Goal: Use online tool/utility: Utilize a website feature to perform a specific function

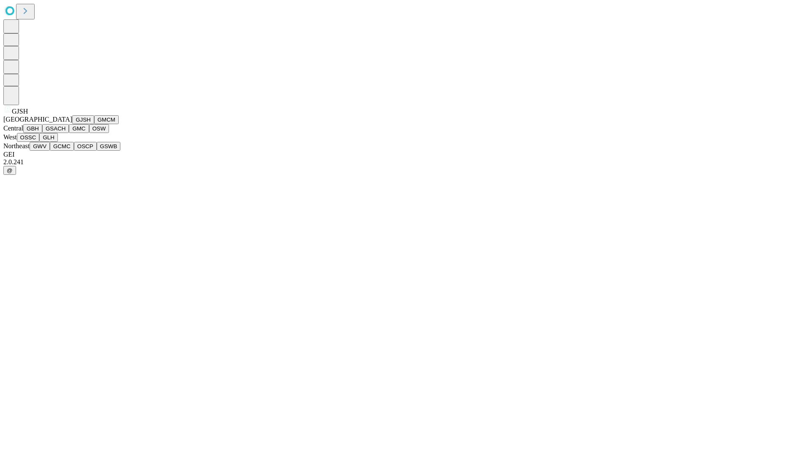
click at [72, 124] on button "GJSH" at bounding box center [83, 119] width 22 height 9
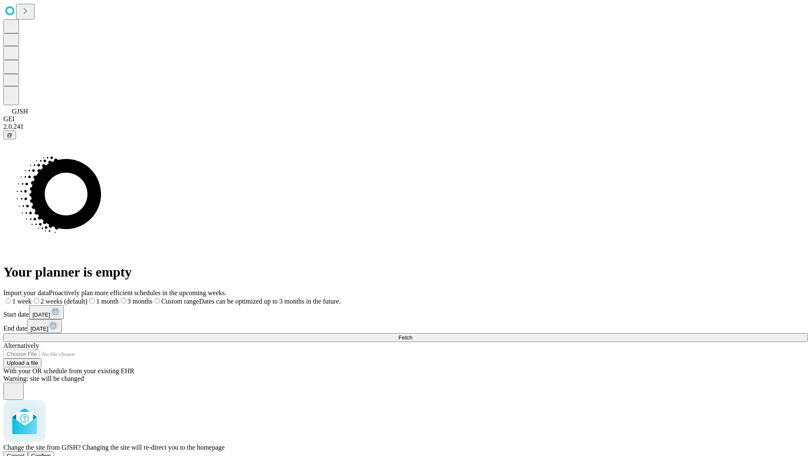
click at [51, 453] on span "Confirm" at bounding box center [41, 456] width 20 height 6
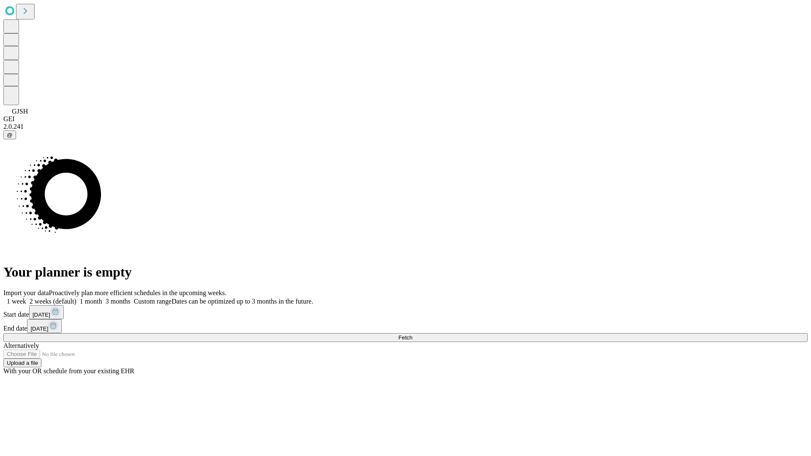
click at [76, 298] on label "2 weeks (default)" at bounding box center [51, 301] width 50 height 7
click at [412, 335] on span "Fetch" at bounding box center [405, 338] width 14 height 6
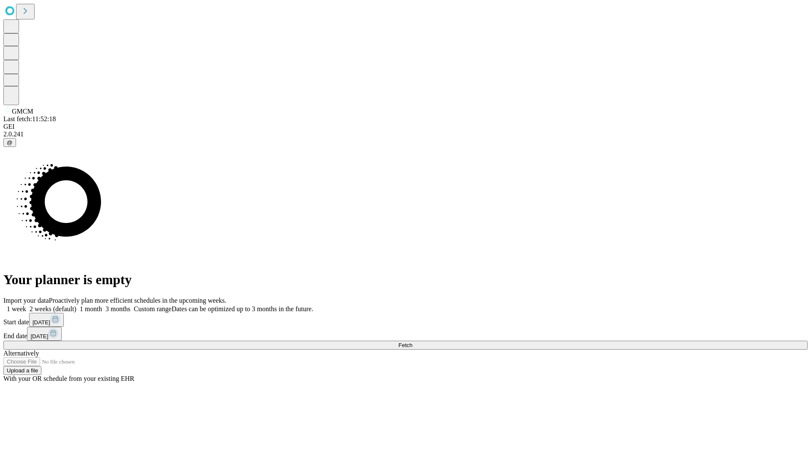
click at [412, 342] on span "Fetch" at bounding box center [405, 345] width 14 height 6
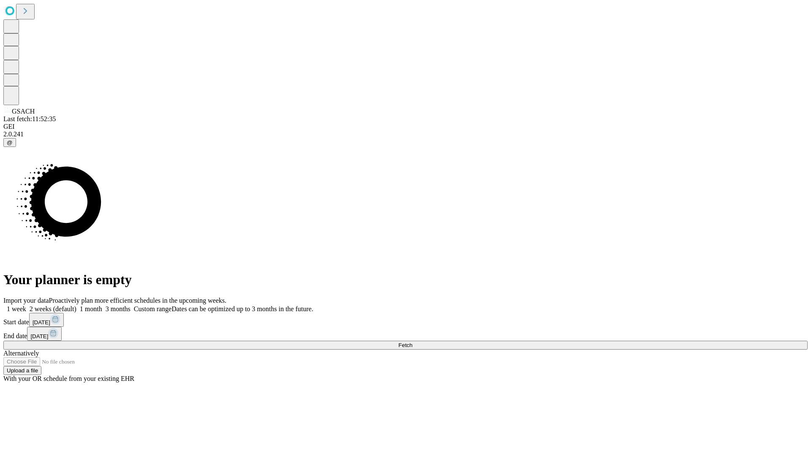
click at [76, 305] on label "2 weeks (default)" at bounding box center [51, 308] width 50 height 7
click at [412, 342] on span "Fetch" at bounding box center [405, 345] width 14 height 6
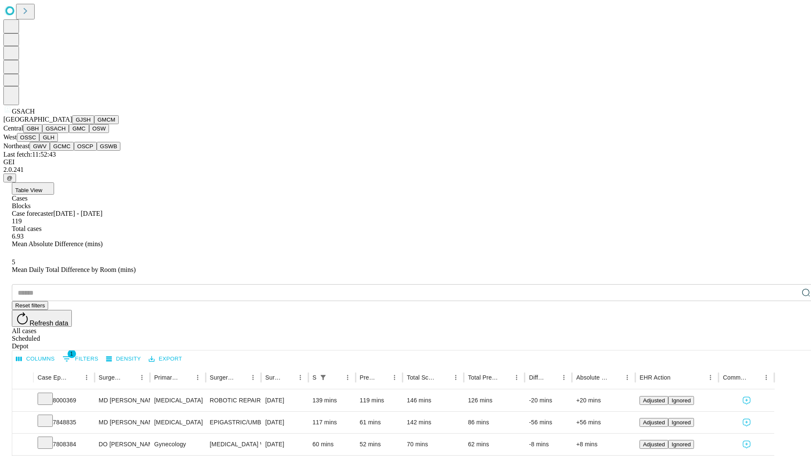
click at [69, 133] on button "GMC" at bounding box center [79, 128] width 20 height 9
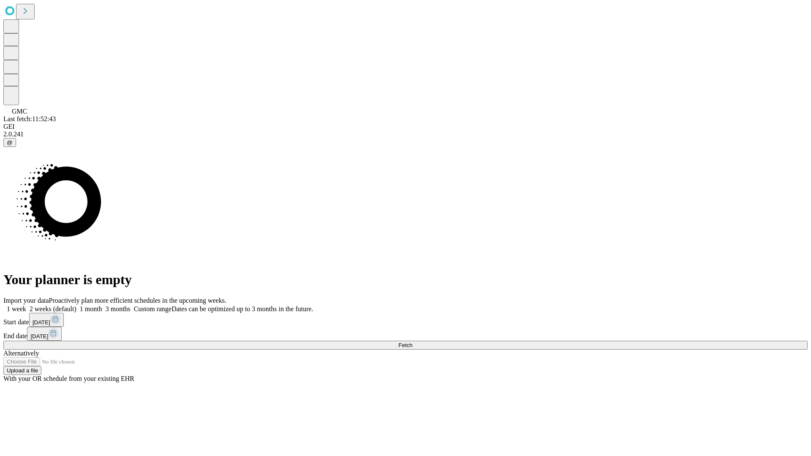
click at [76, 305] on label "2 weeks (default)" at bounding box center [51, 308] width 50 height 7
click at [412, 342] on span "Fetch" at bounding box center [405, 345] width 14 height 6
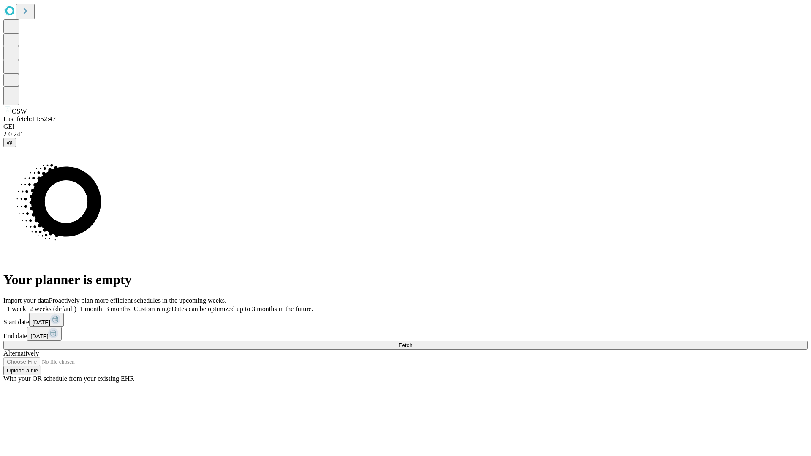
click at [76, 305] on label "2 weeks (default)" at bounding box center [51, 308] width 50 height 7
click at [412, 342] on span "Fetch" at bounding box center [405, 345] width 14 height 6
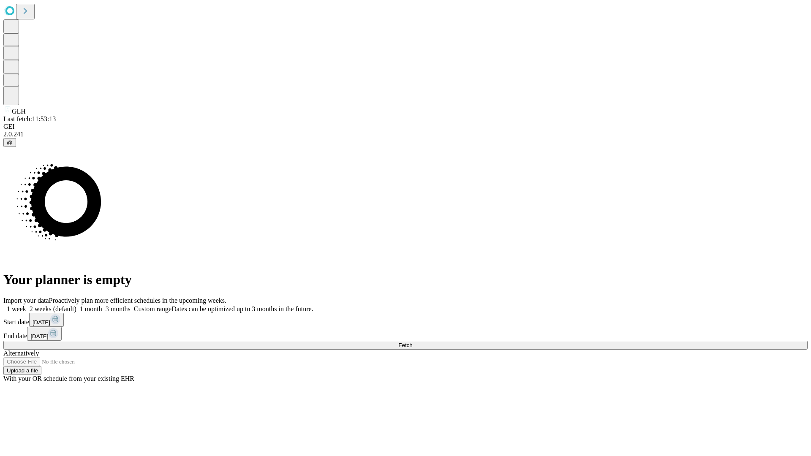
click at [76, 305] on label "2 weeks (default)" at bounding box center [51, 308] width 50 height 7
click at [412, 342] on span "Fetch" at bounding box center [405, 345] width 14 height 6
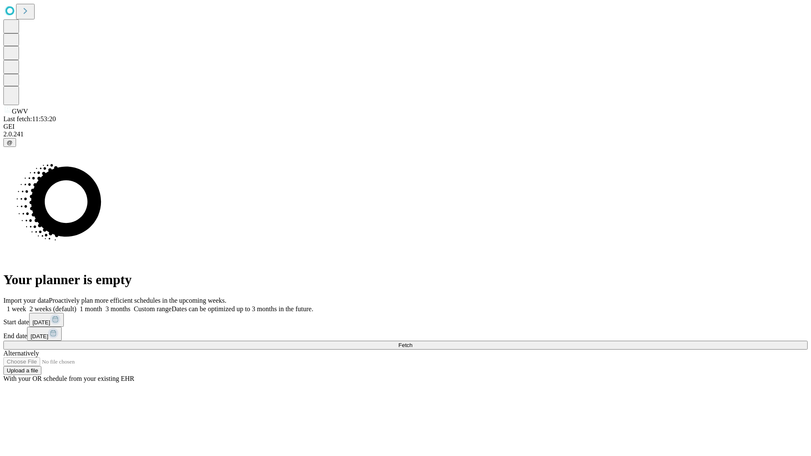
click at [76, 305] on label "2 weeks (default)" at bounding box center [51, 308] width 50 height 7
click at [412, 342] on span "Fetch" at bounding box center [405, 345] width 14 height 6
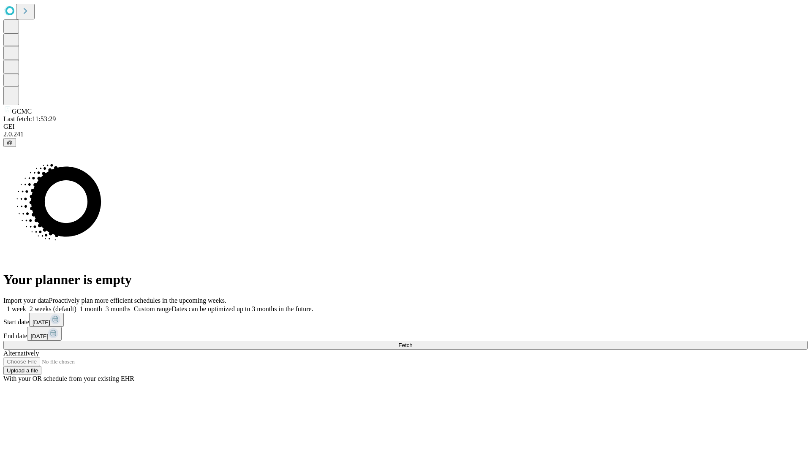
click at [412, 342] on span "Fetch" at bounding box center [405, 345] width 14 height 6
